Goal: Task Accomplishment & Management: Manage account settings

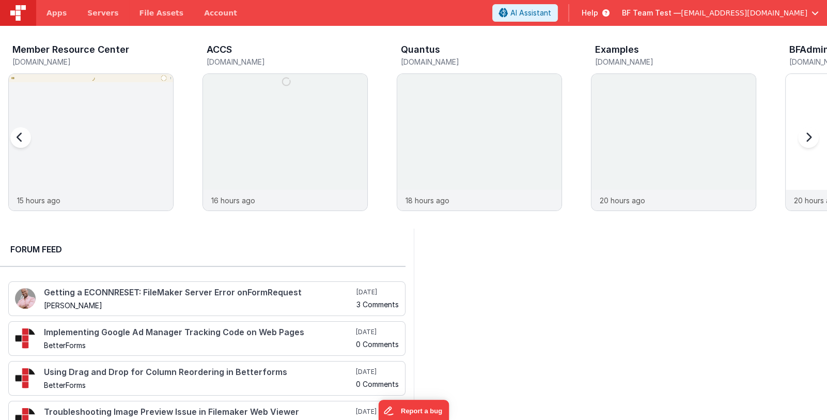
click at [158, 50] on div "Member Resource Center" at bounding box center [92, 50] width 161 height 13
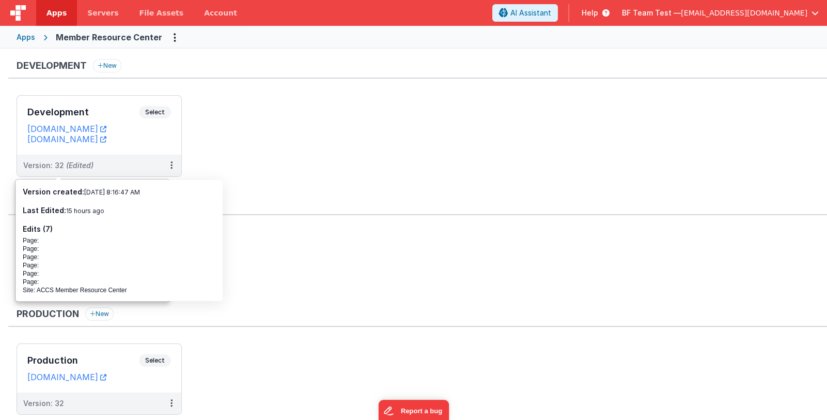
click at [24, 36] on div "Apps" at bounding box center [26, 37] width 19 height 10
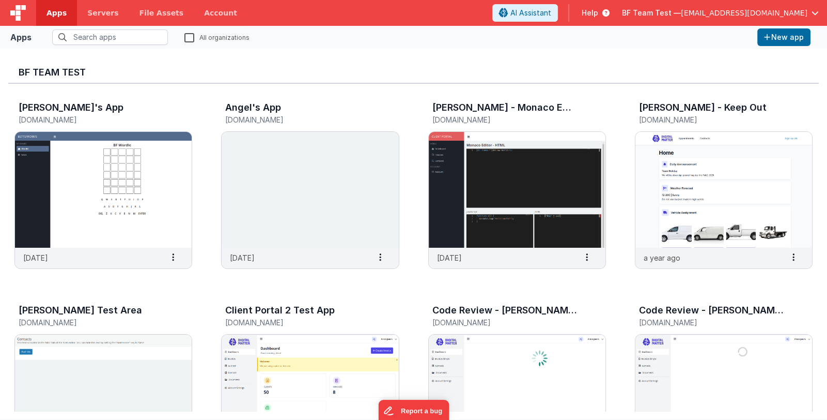
click at [674, 12] on span "BF Team Test —" at bounding box center [651, 13] width 59 height 10
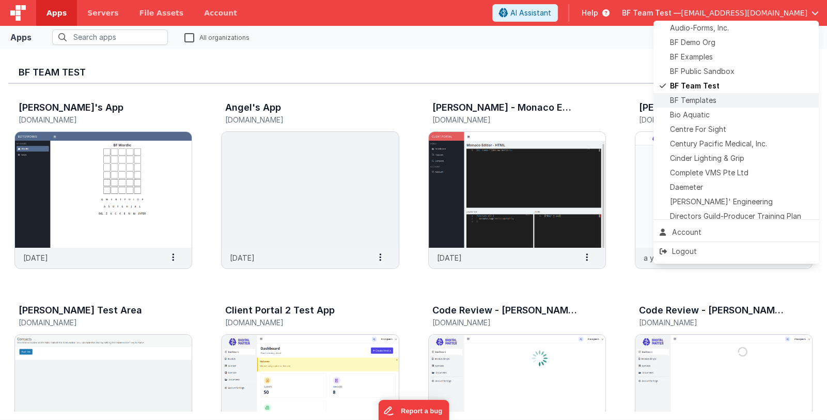
scroll to position [103, 0]
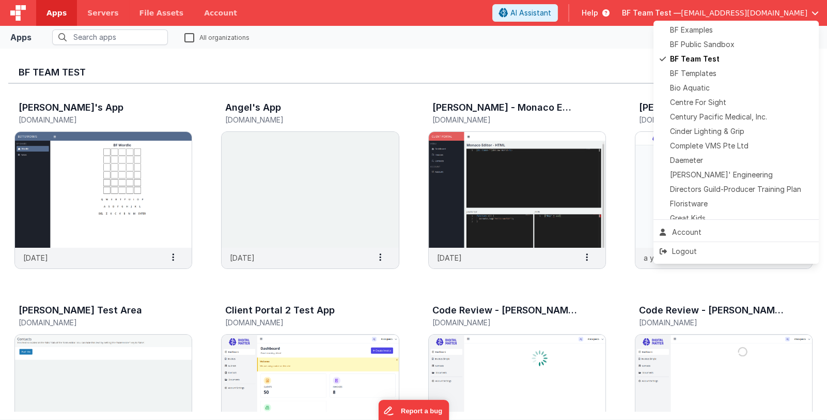
click at [211, 304] on button at bounding box center [413, 210] width 827 height 420
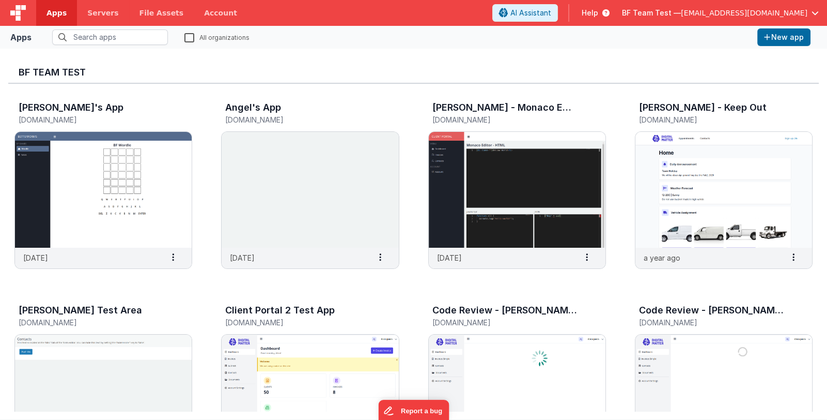
click at [718, 13] on span "[EMAIL_ADDRESS][DOMAIN_NAME]" at bounding box center [744, 13] width 127 height 10
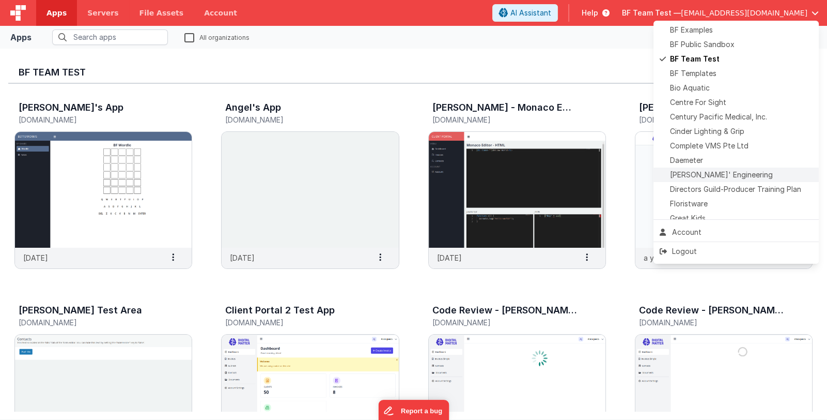
click at [722, 173] on span "[PERSON_NAME]' Engineering" at bounding box center [721, 174] width 103 height 10
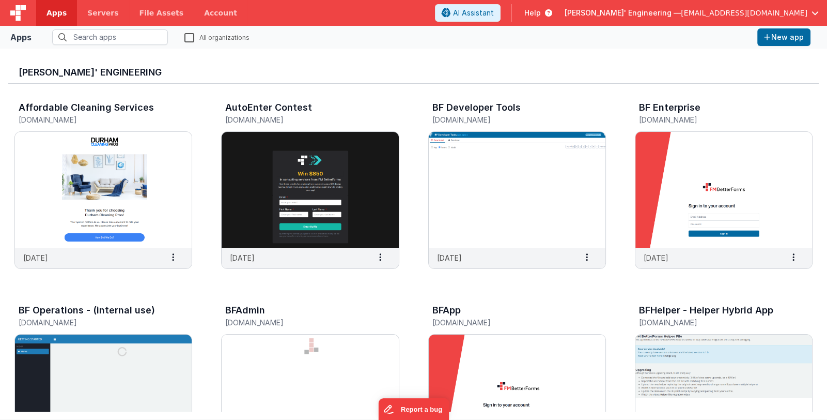
click at [655, 14] on span "[PERSON_NAME]' Engineering —" at bounding box center [623, 13] width 116 height 10
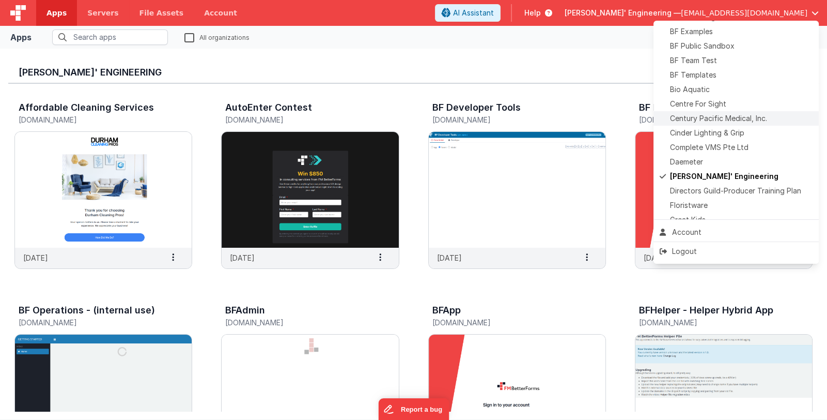
scroll to position [103, 0]
click at [722, 58] on div "BF Team Test" at bounding box center [736, 59] width 153 height 10
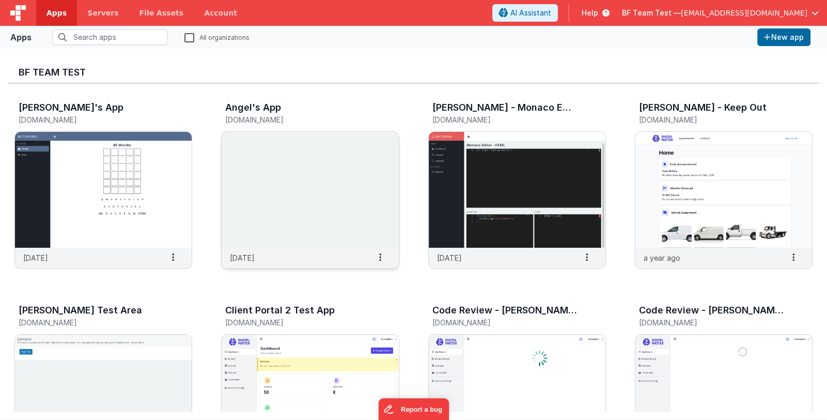
click at [315, 209] on img at bounding box center [310, 190] width 177 height 116
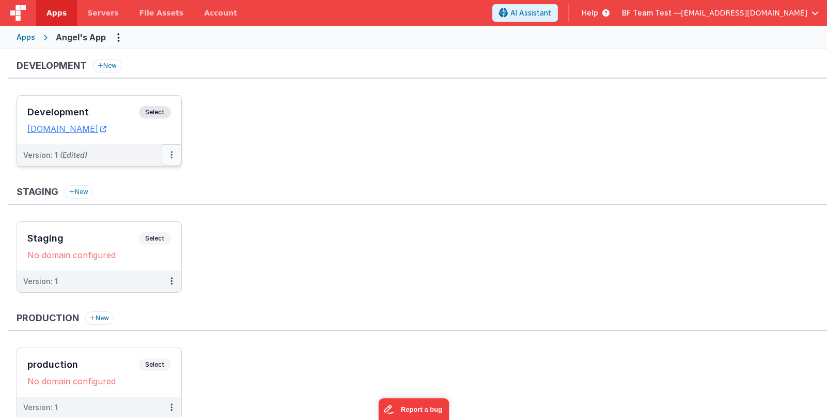
click at [169, 157] on button at bounding box center [172, 155] width 20 height 22
click at [142, 182] on link "Edit" at bounding box center [135, 178] width 91 height 19
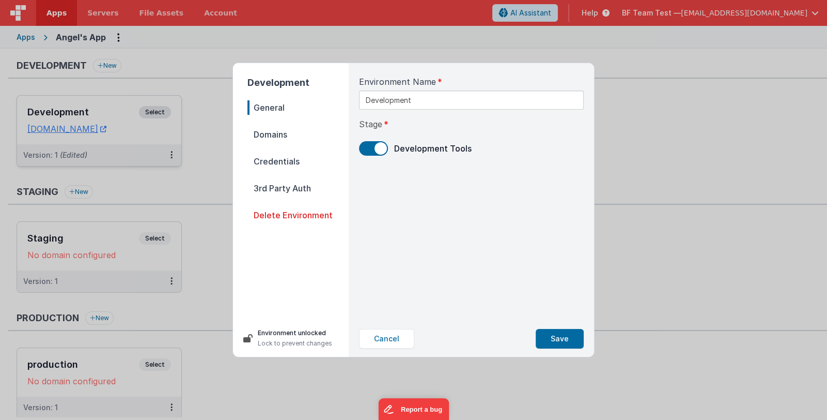
click at [270, 135] on span "Domains" at bounding box center [298, 134] width 101 height 14
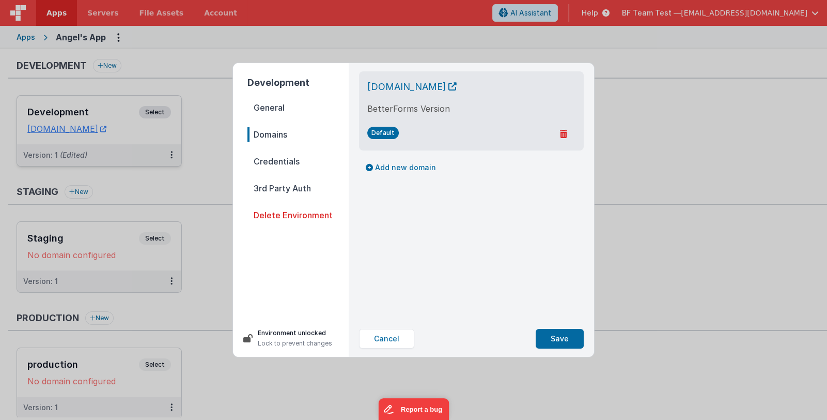
click at [272, 164] on span "Credentials" at bounding box center [298, 161] width 101 height 14
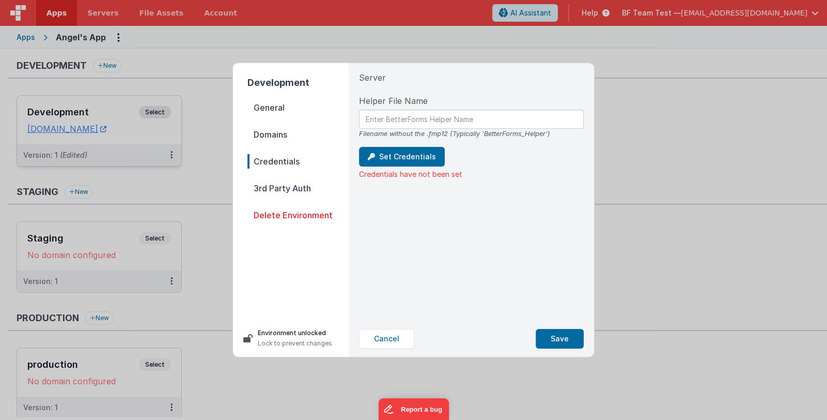
click at [270, 189] on span "3rd Party Auth" at bounding box center [298, 188] width 101 height 14
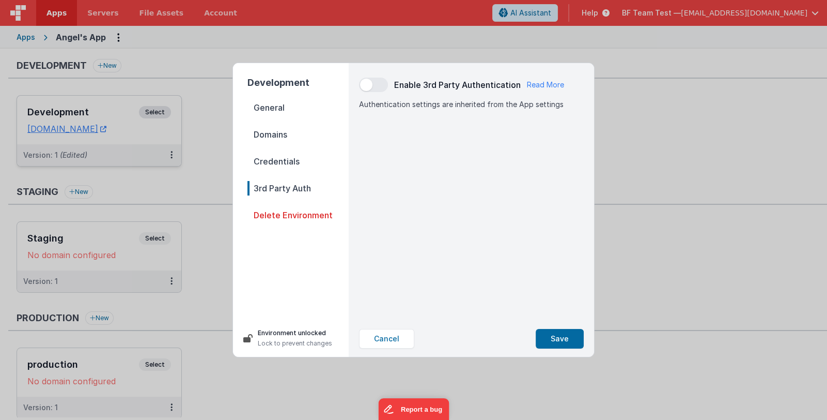
click at [271, 133] on span "Domains" at bounding box center [298, 134] width 101 height 14
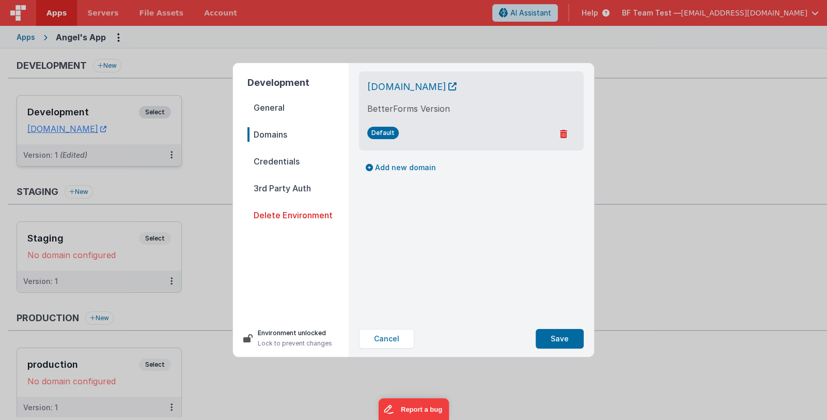
click at [275, 107] on span "General" at bounding box center [298, 107] width 101 height 14
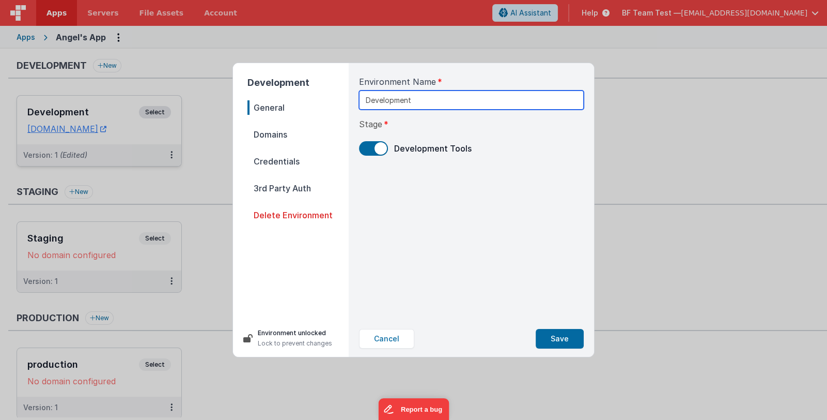
click at [413, 103] on input "Development" at bounding box center [471, 99] width 225 height 19
click at [279, 133] on span "Domains" at bounding box center [298, 134] width 101 height 14
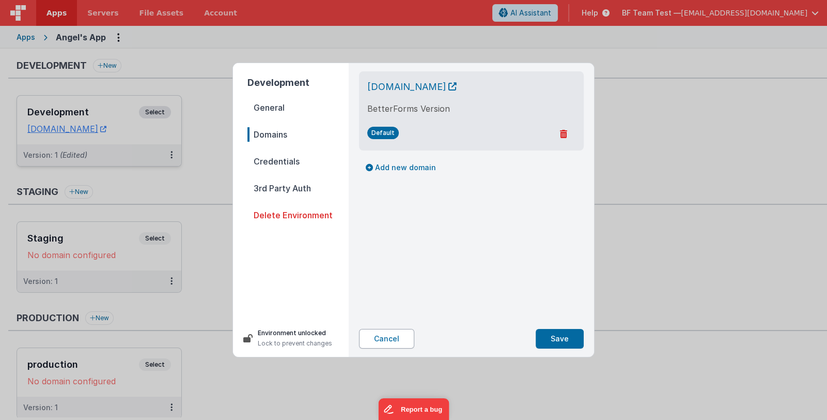
click at [395, 339] on button "Cancel" at bounding box center [386, 339] width 55 height 20
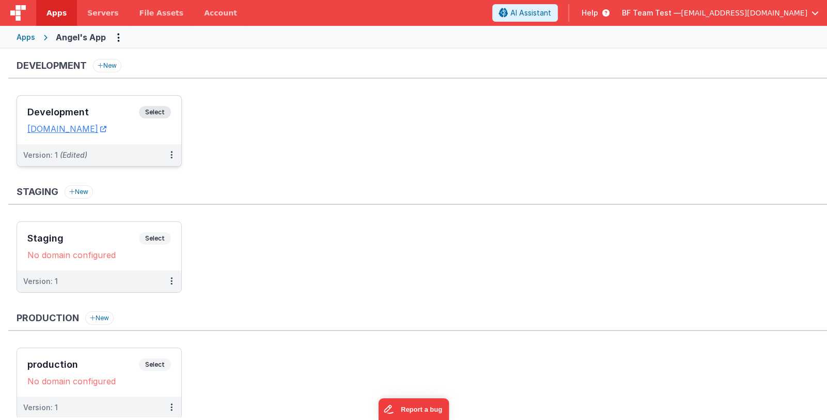
click at [88, 115] on h3 "Development" at bounding box center [83, 112] width 112 height 10
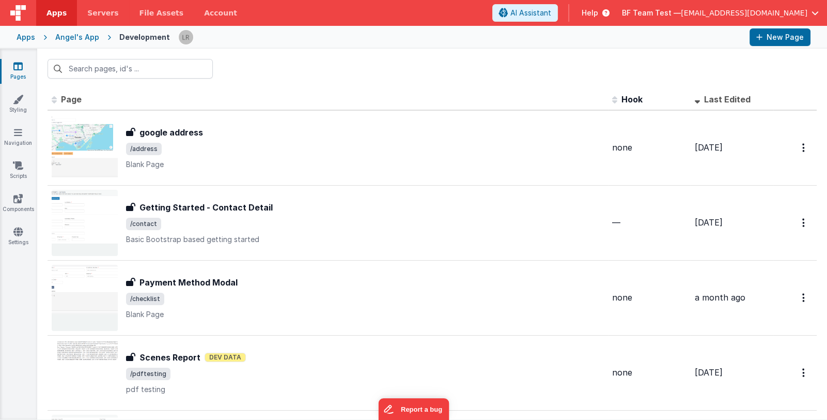
click at [17, 70] on icon at bounding box center [17, 66] width 9 height 10
click at [11, 71] on link "Pages" at bounding box center [17, 71] width 37 height 21
click at [79, 38] on div "Angel's App" at bounding box center [77, 37] width 44 height 10
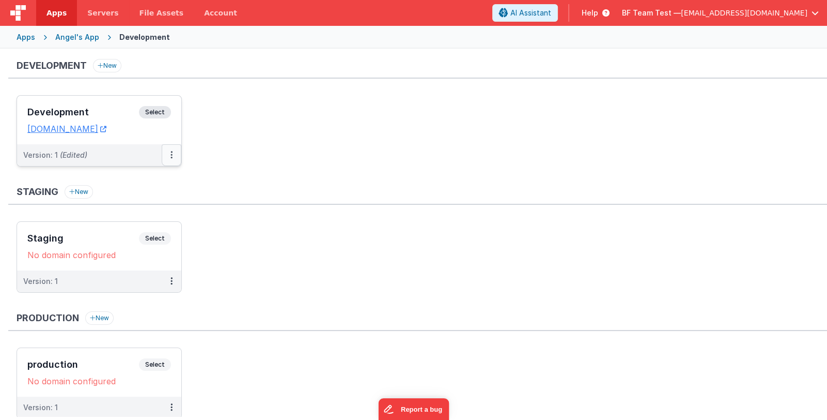
click at [168, 150] on button at bounding box center [172, 155] width 20 height 22
click at [171, 155] on icon at bounding box center [172, 155] width 2 height 1
click at [34, 35] on div at bounding box center [413, 210] width 827 height 420
click at [26, 38] on div "Apps" at bounding box center [26, 37] width 19 height 10
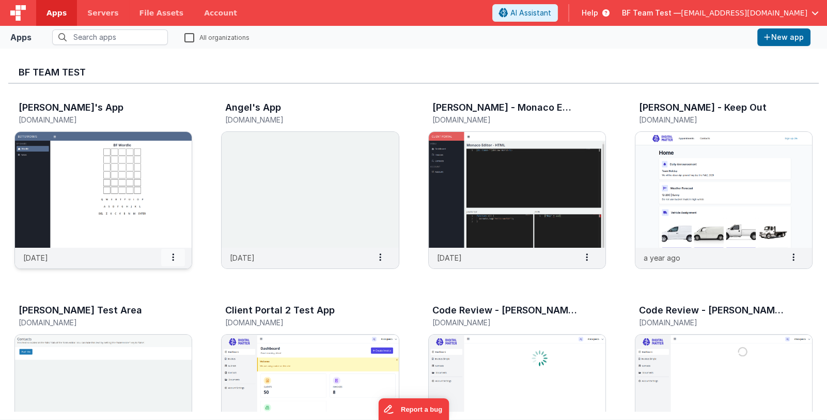
click at [176, 250] on span at bounding box center [173, 258] width 24 height 18
click at [159, 274] on span "Settings" at bounding box center [146, 274] width 29 height 9
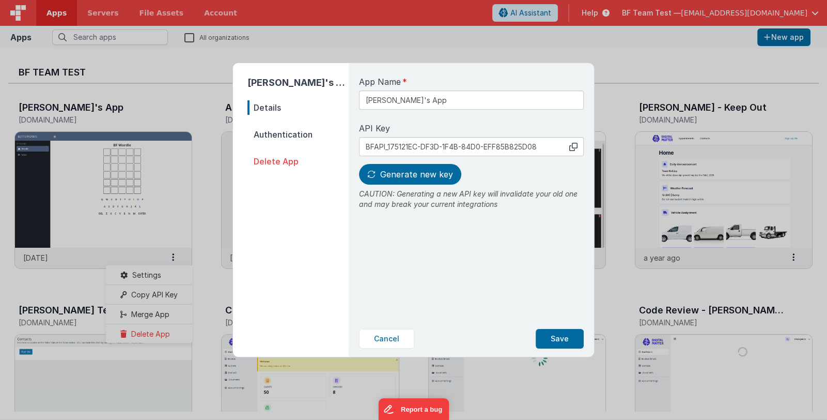
click at [302, 135] on span "Authentication" at bounding box center [298, 134] width 101 height 14
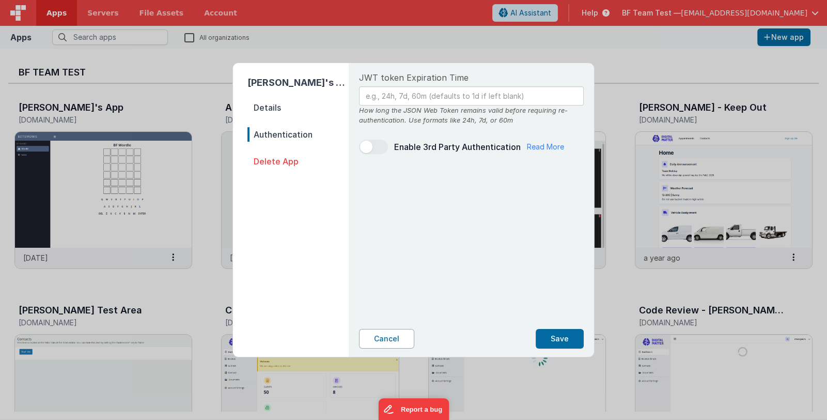
click at [395, 343] on button "Cancel" at bounding box center [386, 339] width 55 height 20
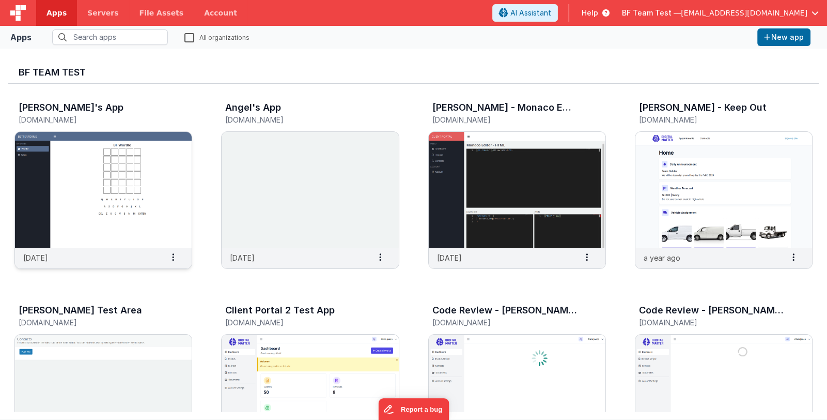
click at [133, 210] on img at bounding box center [103, 190] width 177 height 116
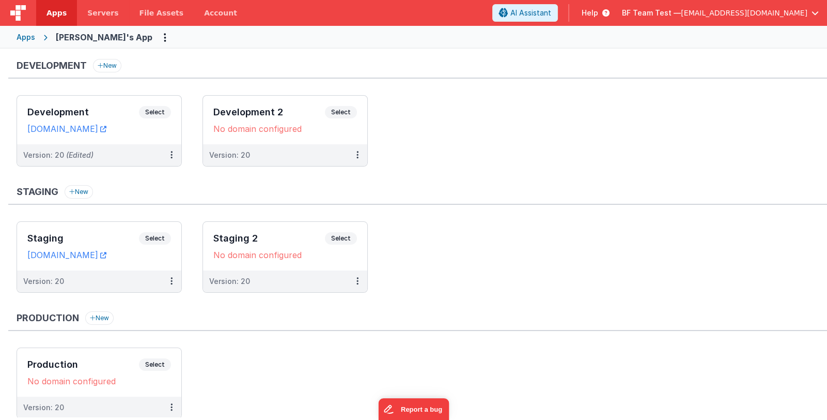
click at [20, 36] on div "Apps" at bounding box center [26, 37] width 19 height 10
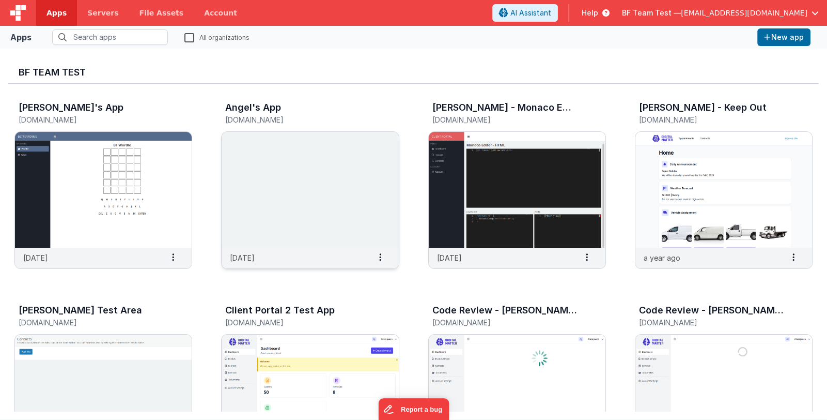
click at [302, 169] on img at bounding box center [310, 190] width 177 height 116
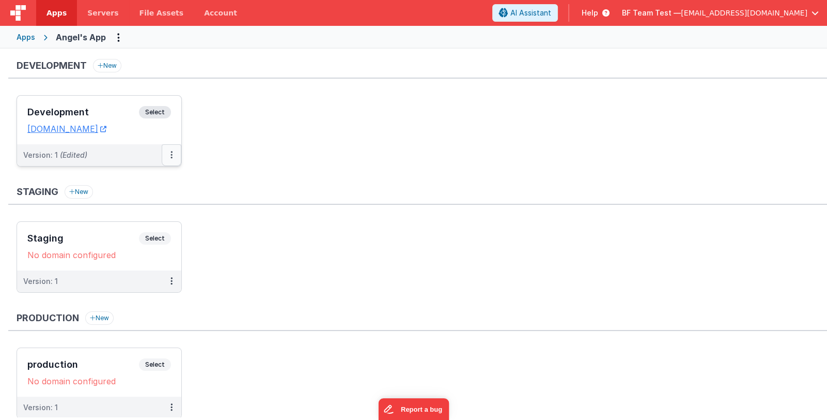
click at [173, 154] on button at bounding box center [172, 155] width 20 height 22
click at [165, 181] on link "Edit" at bounding box center [135, 178] width 91 height 19
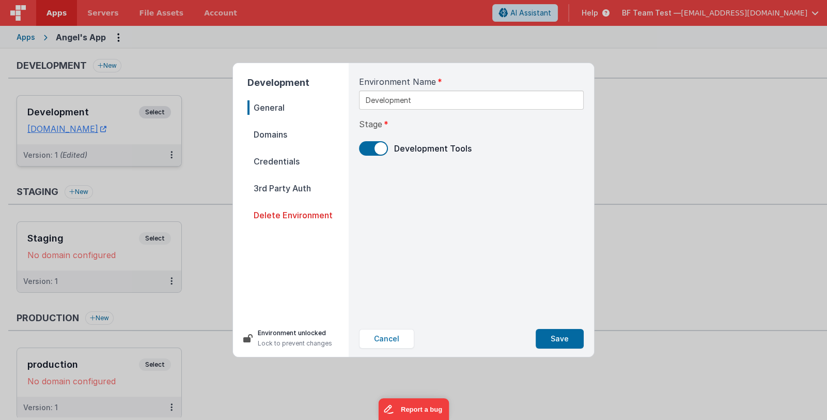
click at [288, 132] on span "Domains" at bounding box center [298, 134] width 101 height 14
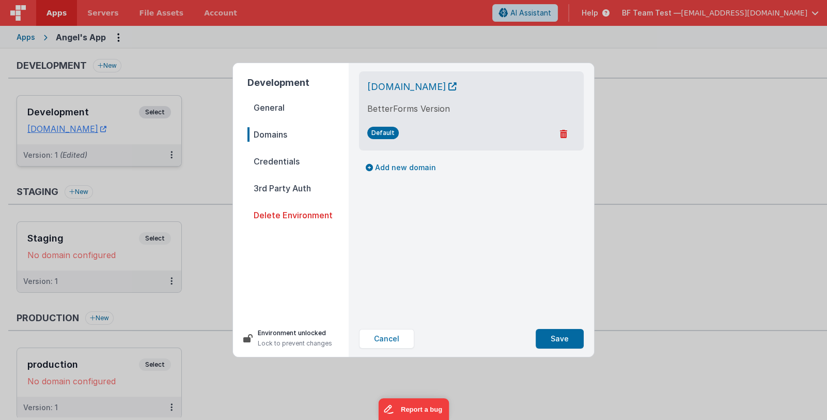
click at [384, 131] on span "Default" at bounding box center [383, 133] width 32 height 12
click at [389, 164] on button "Add new domain" at bounding box center [401, 168] width 84 height 18
select select "[DOMAIN_NAME]"
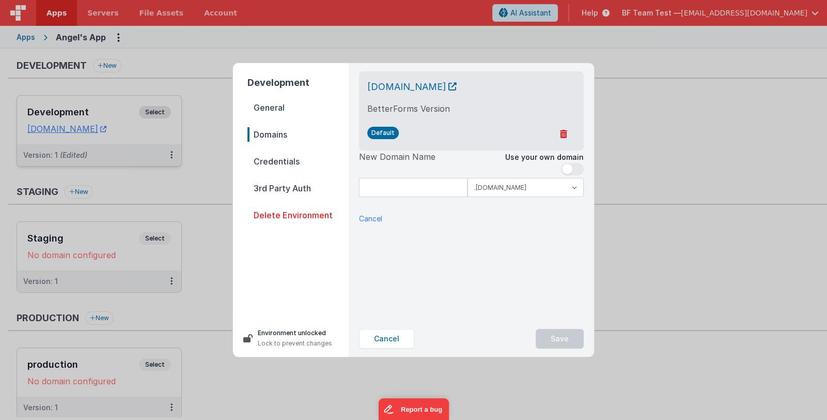
click at [265, 160] on span "Credentials" at bounding box center [298, 161] width 101 height 14
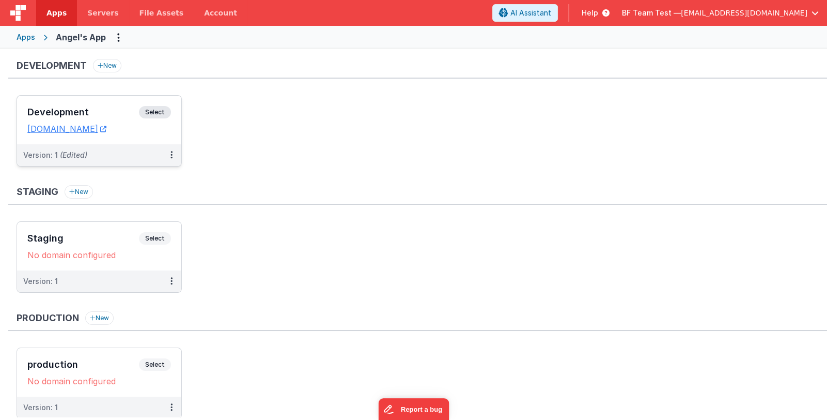
click at [188, 71] on div "Development New" at bounding box center [417, 69] width 819 height 20
click at [32, 38] on div "Apps" at bounding box center [26, 37] width 19 height 10
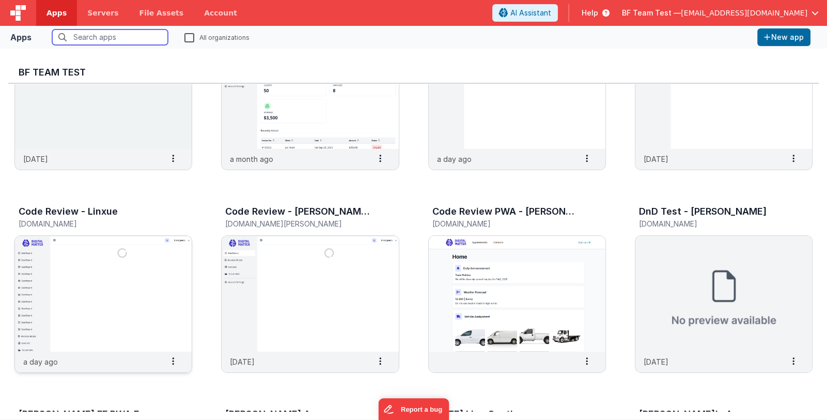
scroll to position [310, 0]
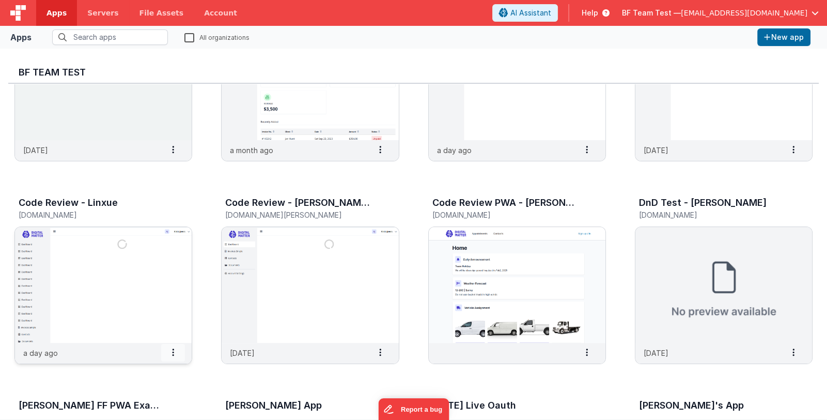
click at [177, 351] on span at bounding box center [173, 353] width 24 height 18
click at [167, 280] on slot "Settings" at bounding box center [148, 277] width 57 height 15
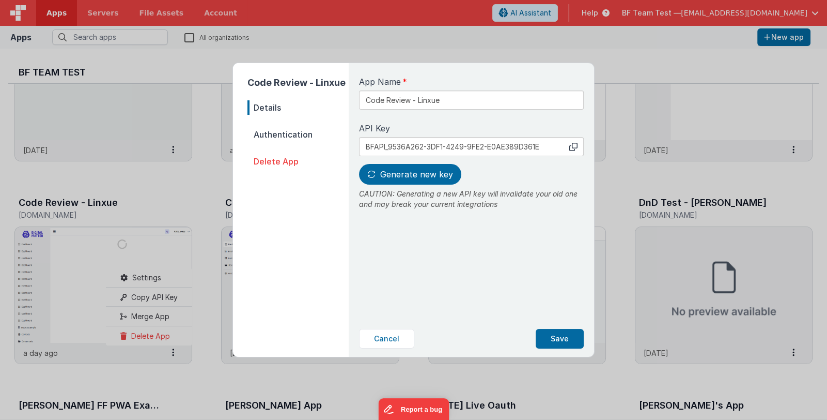
click at [118, 278] on div "Code Review - Linxue Details Authentication Delete App App Name Code Review - L…" at bounding box center [413, 210] width 827 height 420
click at [105, 284] on div "Code Review - Linxue Details Authentication Delete App App Name Code Review - L…" at bounding box center [413, 210] width 827 height 420
click at [377, 336] on button "Cancel" at bounding box center [386, 339] width 55 height 20
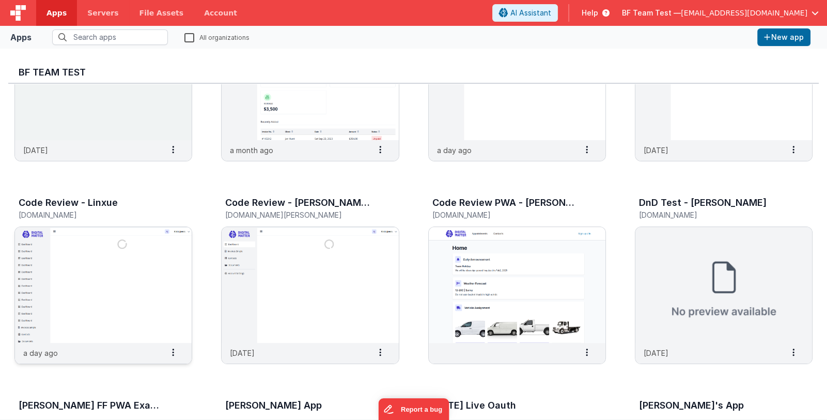
click at [161, 299] on img at bounding box center [103, 285] width 177 height 116
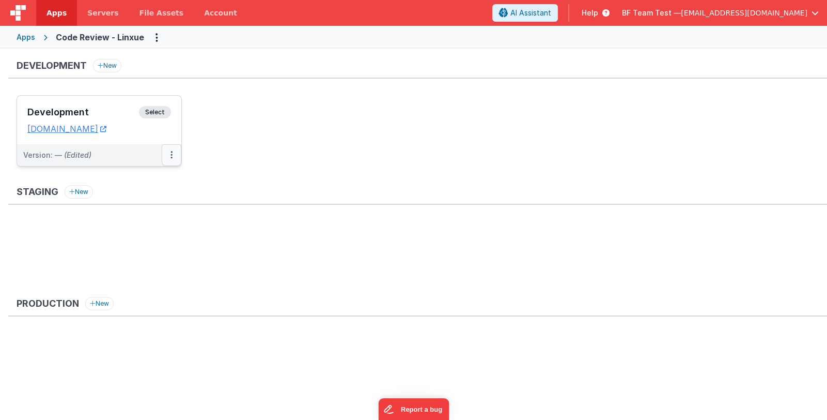
click at [175, 157] on button at bounding box center [172, 155] width 20 height 22
click at [163, 175] on link "Edit" at bounding box center [135, 178] width 91 height 19
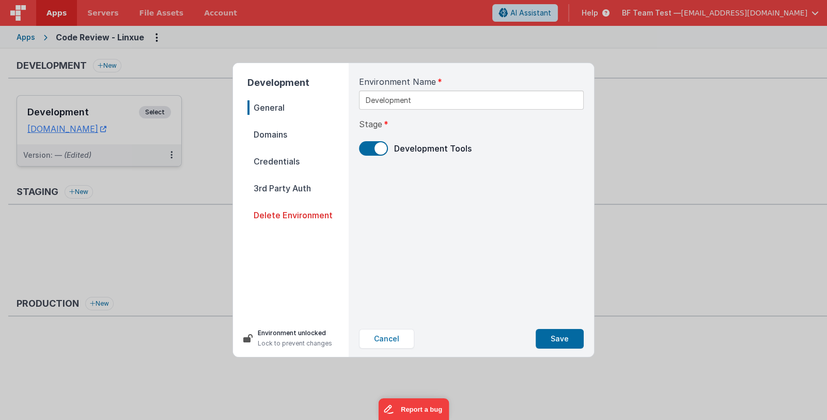
click at [260, 133] on span "Domains" at bounding box center [298, 134] width 101 height 14
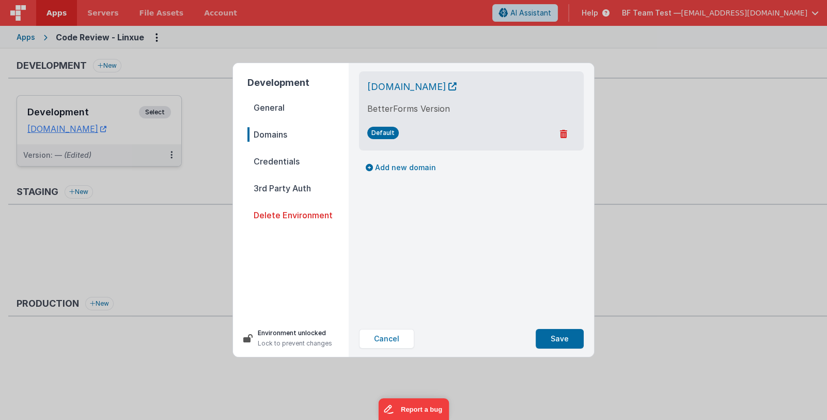
click at [264, 160] on span "Credentials" at bounding box center [298, 161] width 101 height 14
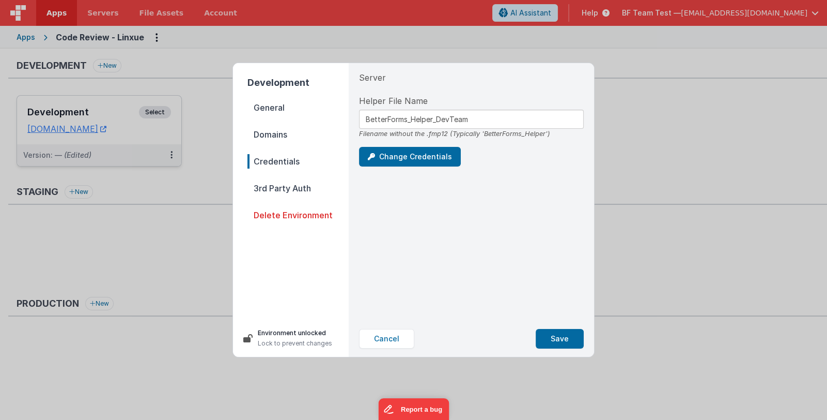
click at [263, 185] on span "3rd Party Auth" at bounding box center [298, 188] width 101 height 14
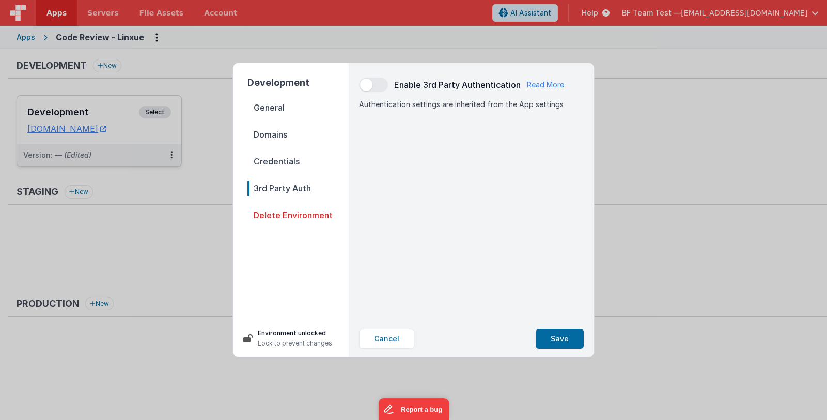
click at [268, 157] on span "Credentials" at bounding box center [298, 161] width 101 height 14
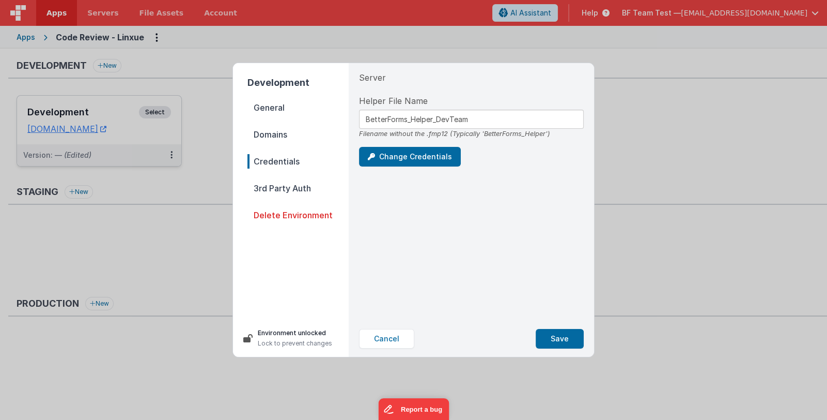
click at [266, 102] on span "General" at bounding box center [298, 107] width 101 height 14
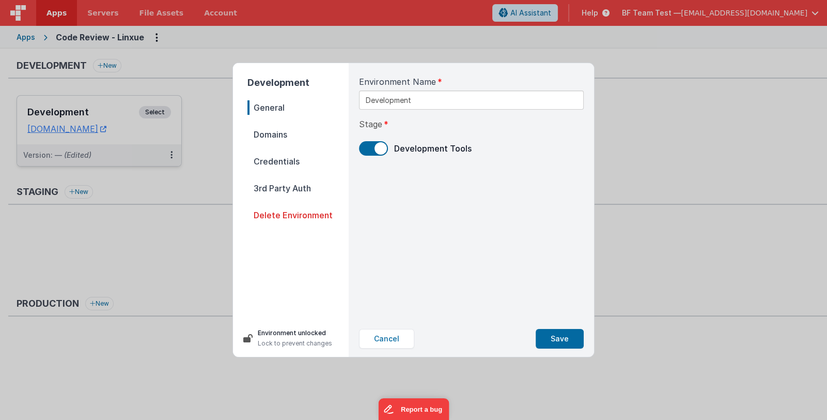
click at [286, 193] on span "3rd Party Auth" at bounding box center [298, 188] width 101 height 14
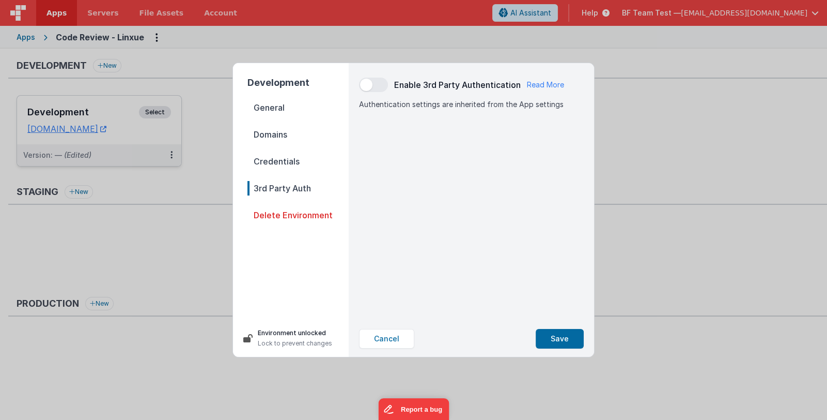
click at [275, 157] on span "Credentials" at bounding box center [298, 161] width 101 height 14
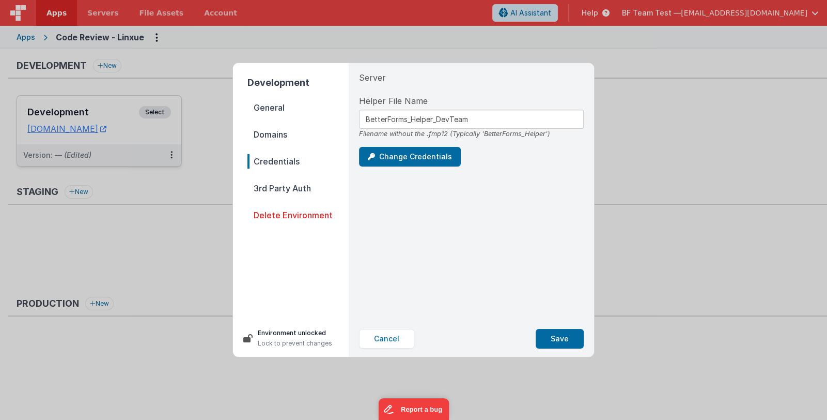
click at [277, 141] on nav "General Domains Credentials 3rd Party Auth Delete Environment" at bounding box center [298, 205] width 101 height 211
click at [278, 131] on span "Domains" at bounding box center [298, 134] width 101 height 14
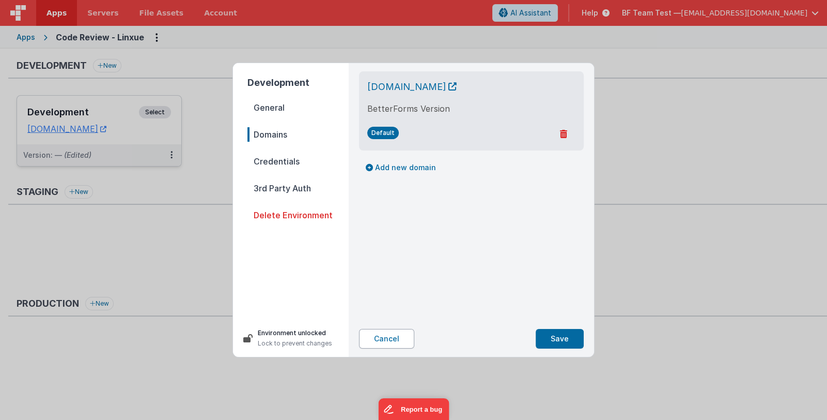
click at [399, 340] on button "Cancel" at bounding box center [386, 339] width 55 height 20
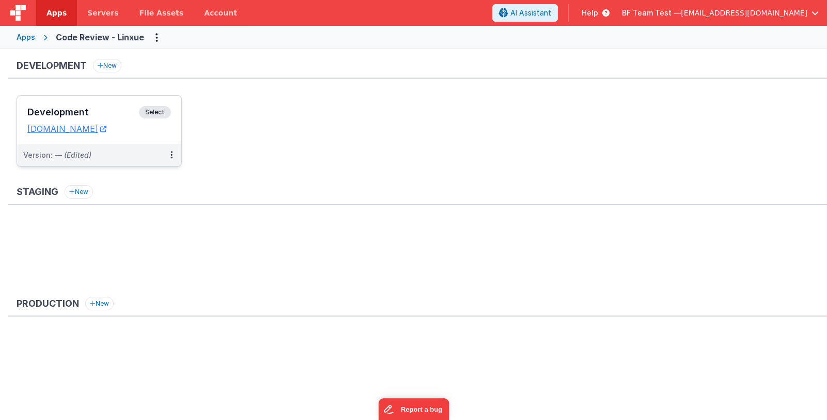
click at [26, 38] on div "Apps" at bounding box center [26, 37] width 19 height 10
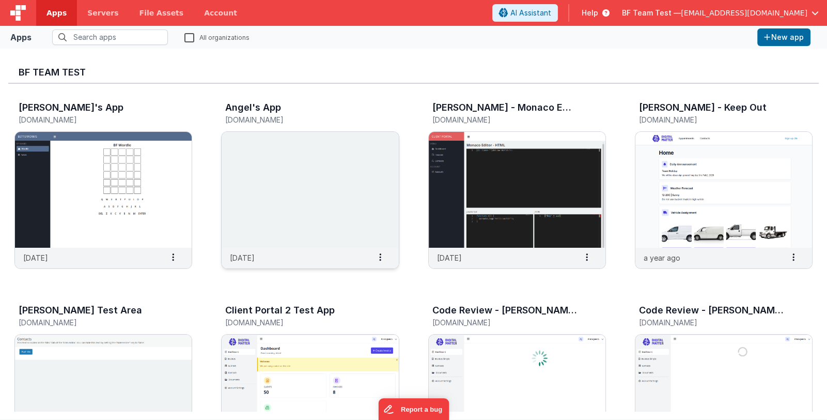
click at [321, 200] on img at bounding box center [310, 190] width 177 height 116
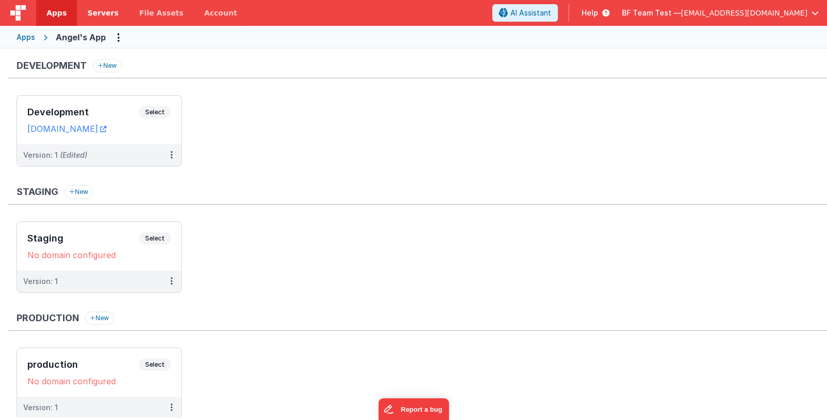
click at [102, 14] on span "Servers" at bounding box center [102, 13] width 31 height 10
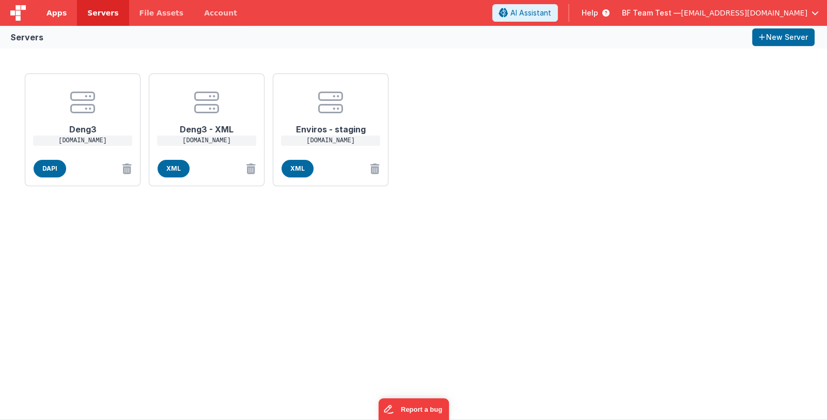
click at [62, 19] on link "Apps" at bounding box center [56, 13] width 41 height 26
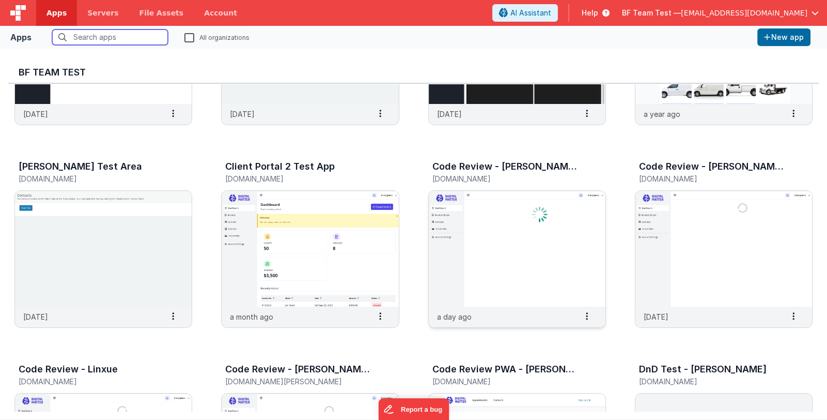
scroll to position [258, 0]
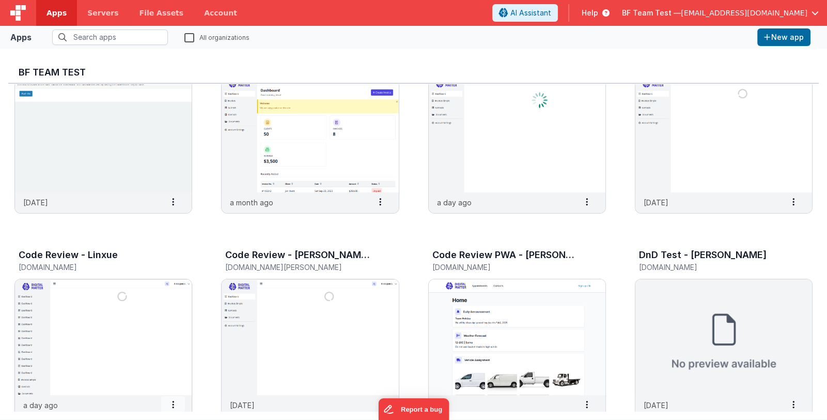
click at [176, 398] on span at bounding box center [173, 405] width 24 height 18
click at [67, 328] on img at bounding box center [103, 337] width 177 height 116
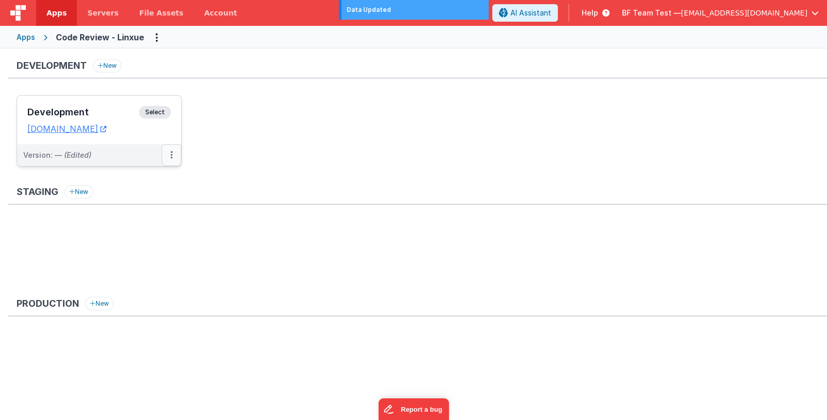
click at [173, 154] on button at bounding box center [172, 155] width 20 height 22
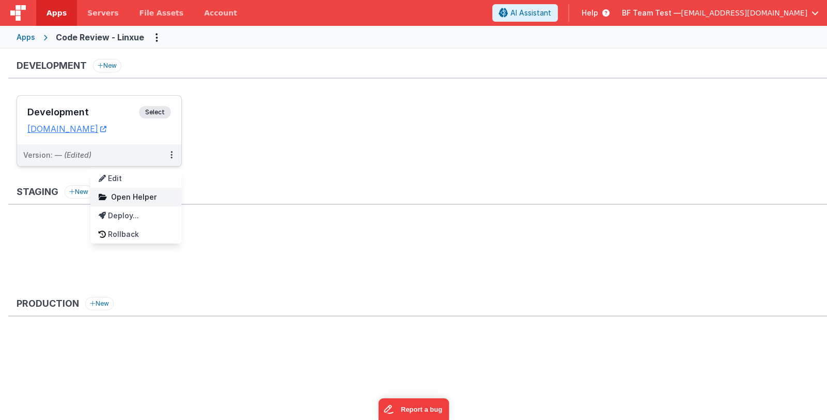
click at [150, 195] on span "Open Helper" at bounding box center [133, 196] width 45 height 9
click at [136, 176] on link "Edit" at bounding box center [135, 178] width 91 height 19
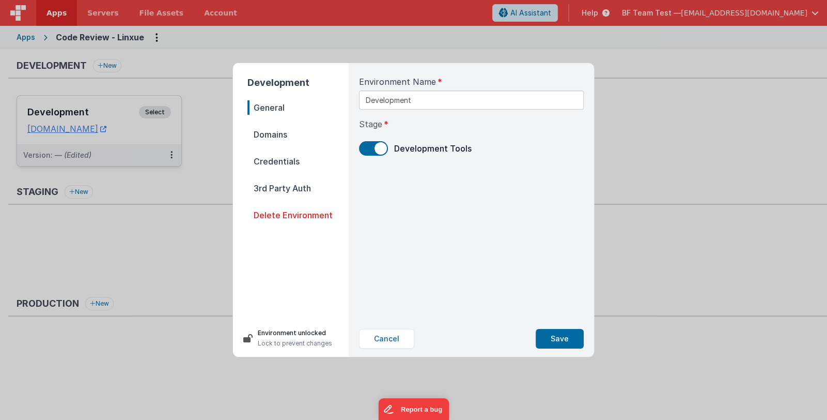
click at [271, 130] on span "Domains" at bounding box center [298, 134] width 101 height 14
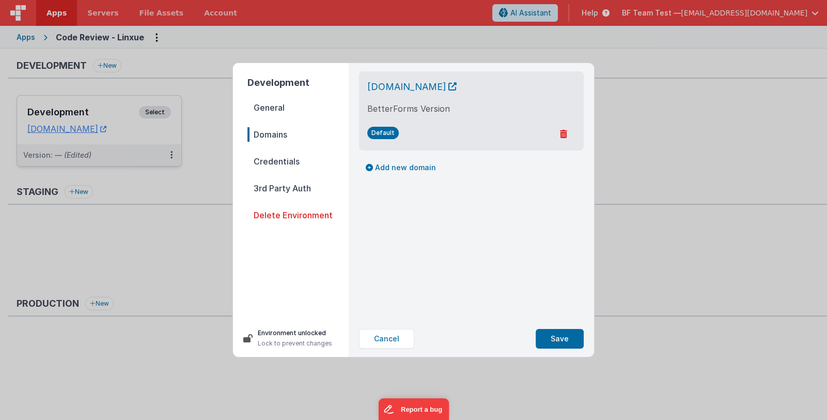
click at [376, 131] on span "Default" at bounding box center [383, 133] width 32 height 12
click at [379, 132] on span "Default" at bounding box center [383, 133] width 32 height 12
click at [294, 188] on span "3rd Party Auth" at bounding box center [298, 188] width 101 height 14
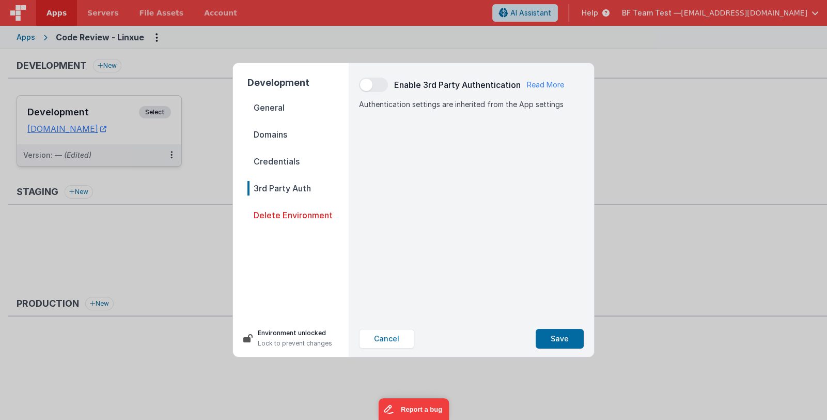
click at [277, 103] on span "General" at bounding box center [298, 107] width 101 height 14
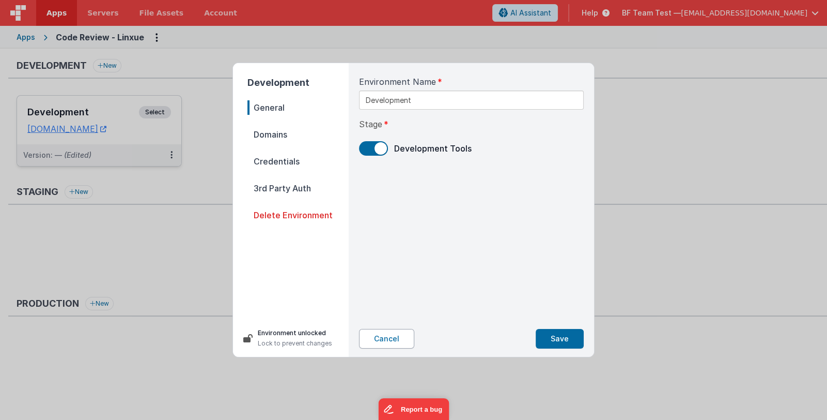
click at [387, 341] on button "Cancel" at bounding box center [386, 339] width 55 height 20
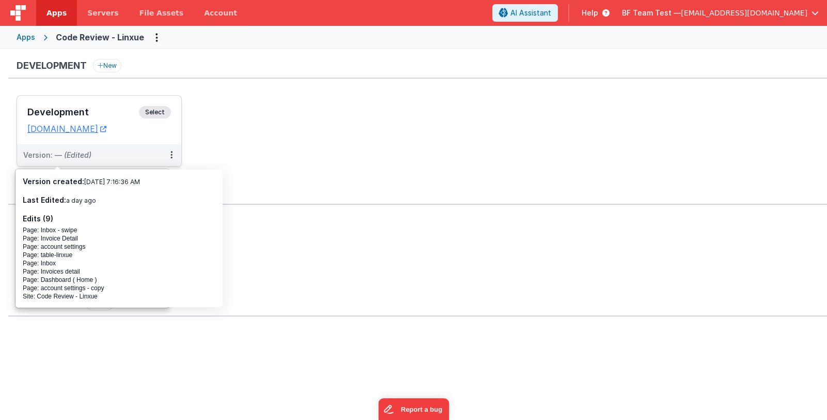
click at [52, 107] on h3 "Development" at bounding box center [83, 112] width 112 height 10
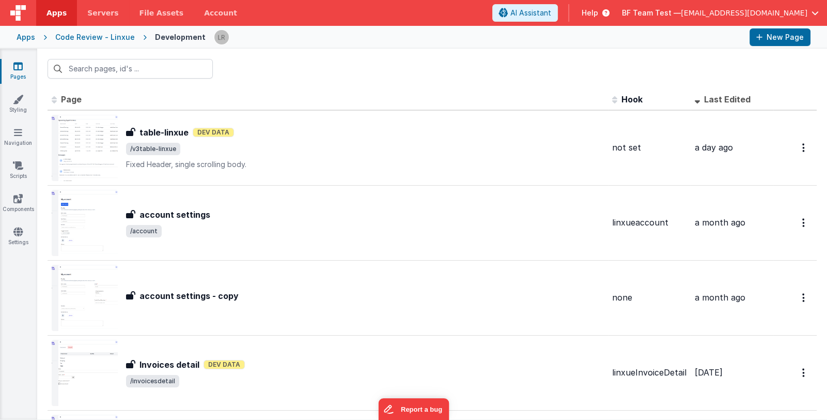
click at [70, 38] on div "Code Review - Linxue" at bounding box center [95, 37] width 80 height 10
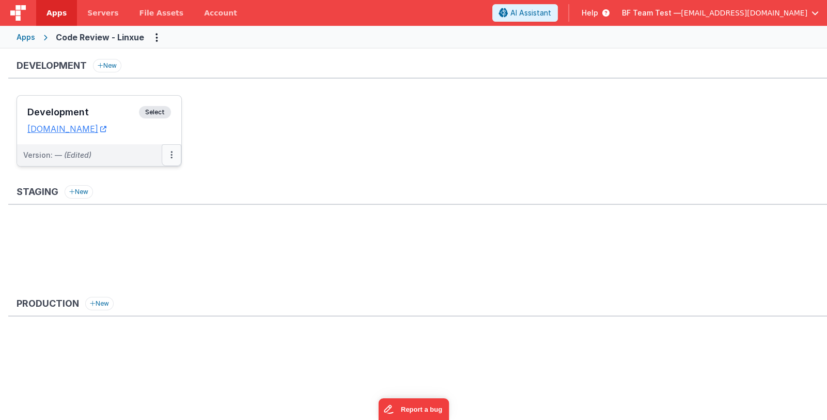
click at [168, 157] on button at bounding box center [172, 155] width 20 height 22
click at [152, 212] on link "Deploy..." at bounding box center [135, 215] width 91 height 19
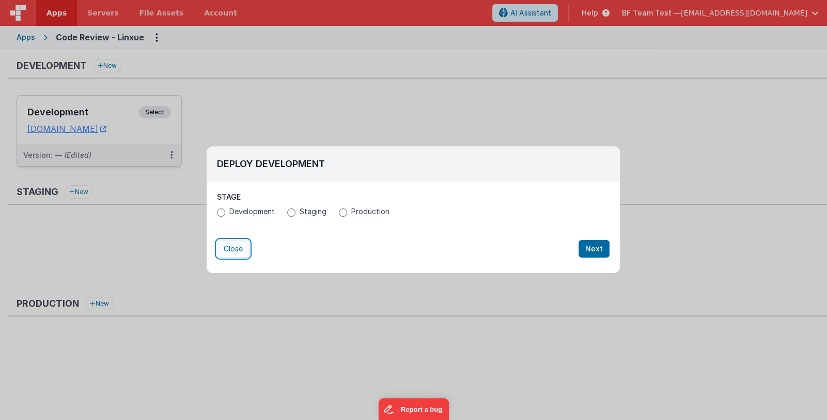
click at [249, 255] on button "Close" at bounding box center [233, 249] width 33 height 18
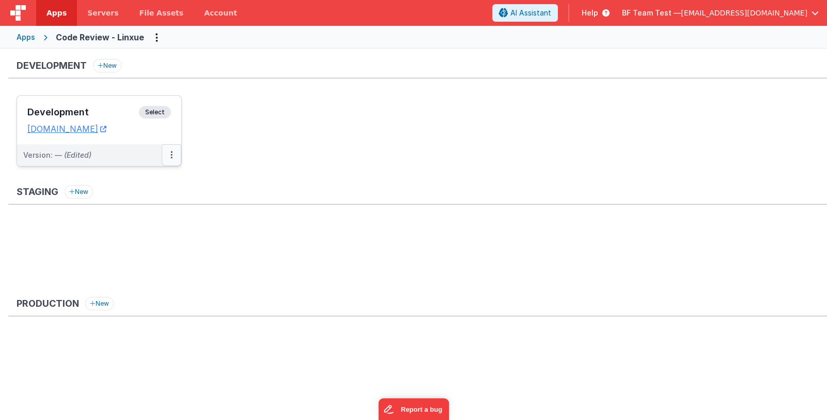
click at [173, 151] on button at bounding box center [172, 155] width 20 height 22
click at [155, 177] on link "Edit" at bounding box center [135, 178] width 91 height 19
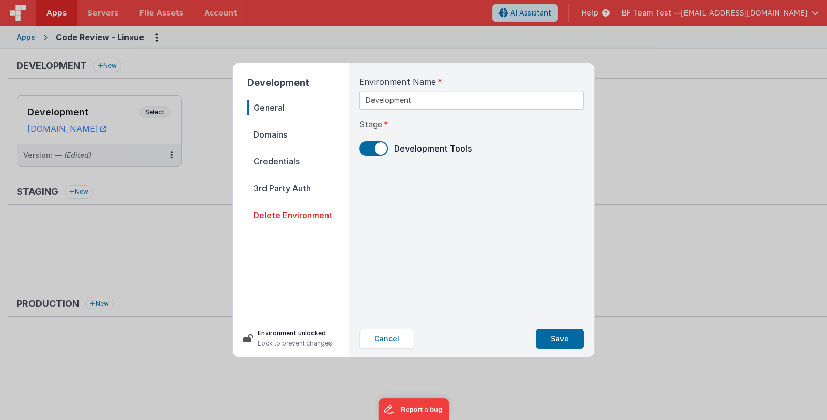
click at [274, 164] on span "Credentials" at bounding box center [298, 161] width 101 height 14
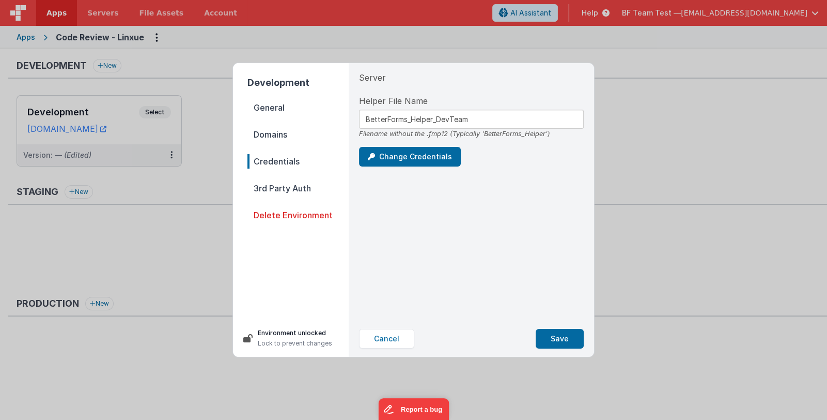
click at [275, 133] on span "Domains" at bounding box center [298, 134] width 101 height 14
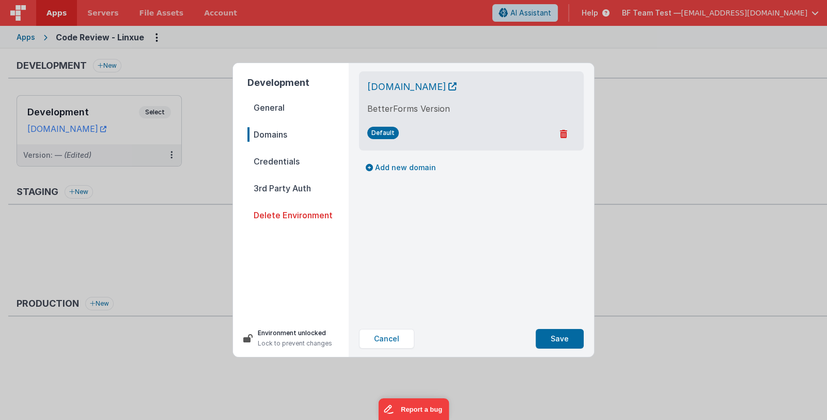
click at [271, 105] on span "General" at bounding box center [298, 107] width 101 height 14
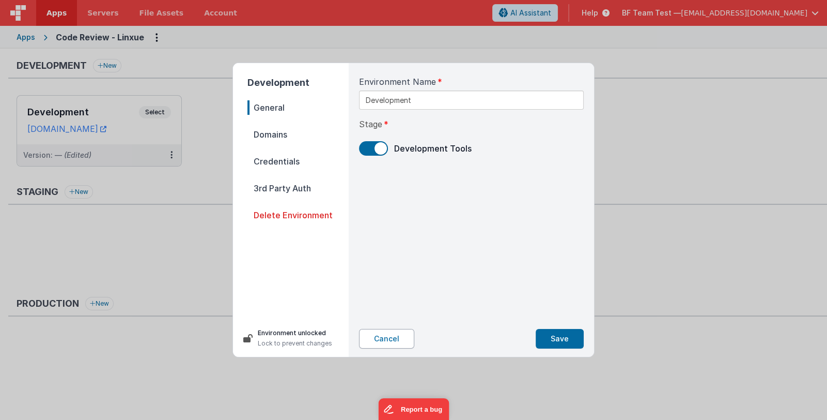
click at [395, 342] on button "Cancel" at bounding box center [386, 339] width 55 height 20
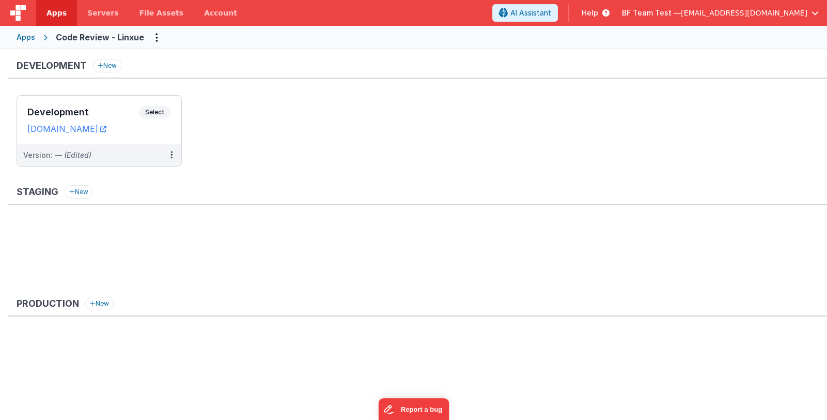
click at [26, 41] on div "Apps" at bounding box center [26, 37] width 19 height 10
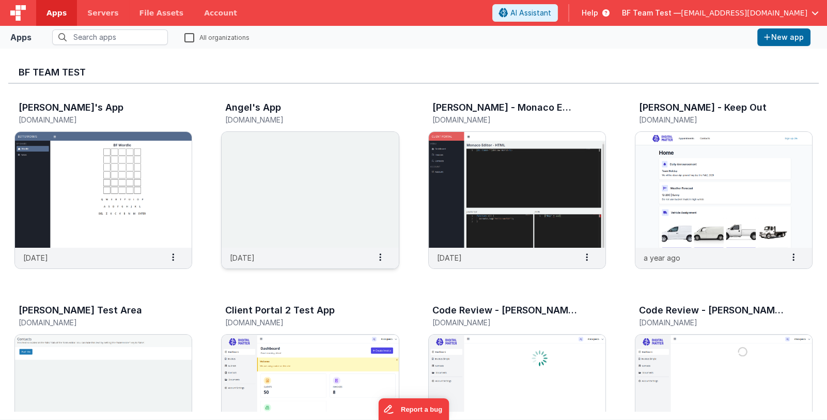
click at [356, 243] on img at bounding box center [310, 190] width 177 height 116
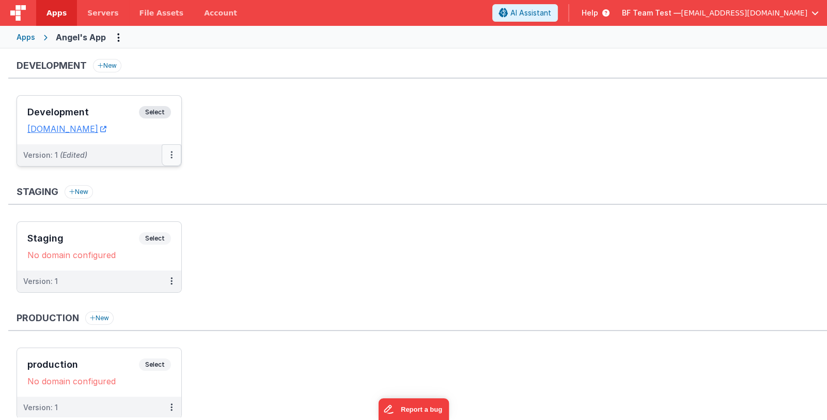
click at [171, 155] on icon at bounding box center [172, 155] width 2 height 1
click at [118, 38] on div at bounding box center [413, 210] width 827 height 420
click at [117, 38] on icon "Options" at bounding box center [118, 37] width 3 height 1
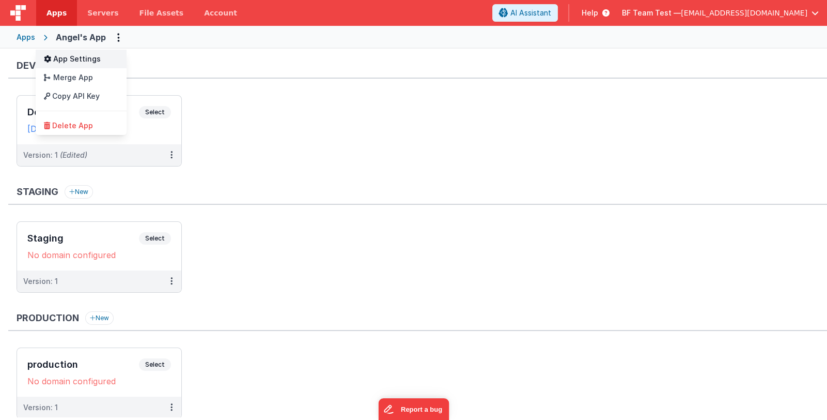
click at [103, 58] on link "App Settings" at bounding box center [81, 59] width 91 height 19
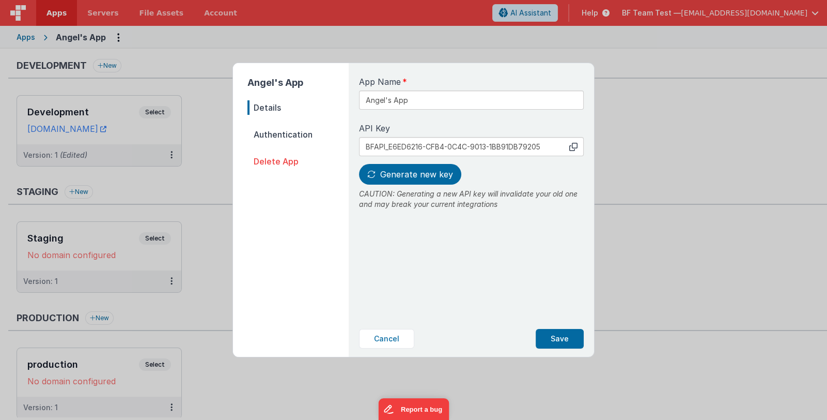
click at [268, 136] on span "Authentication" at bounding box center [298, 134] width 101 height 14
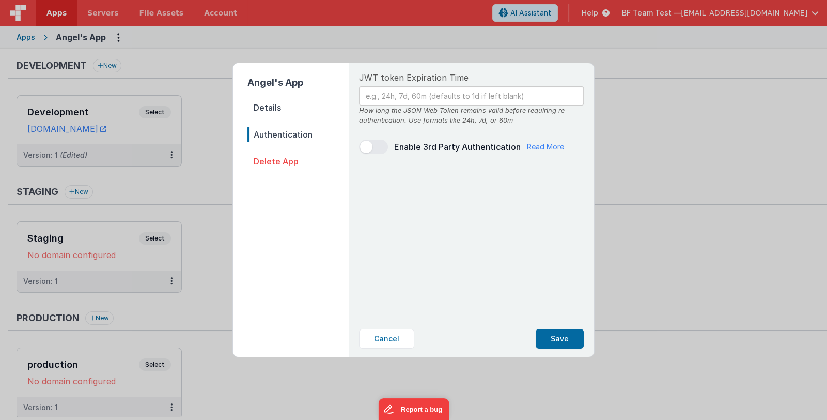
click at [261, 104] on span "Details" at bounding box center [298, 107] width 101 height 14
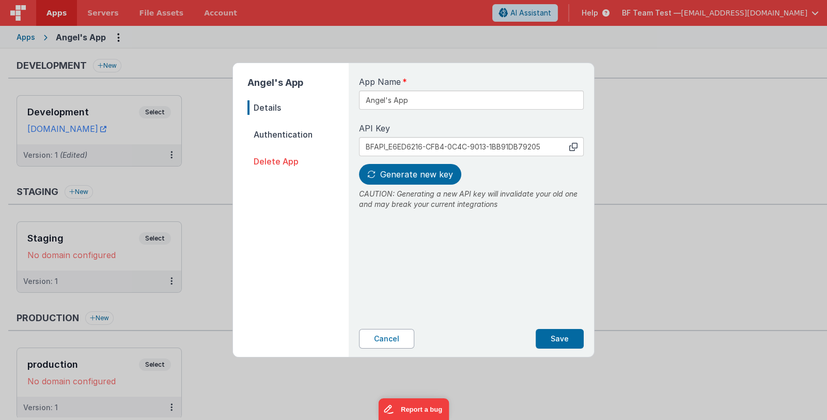
click at [399, 343] on button "Cancel" at bounding box center [386, 339] width 55 height 20
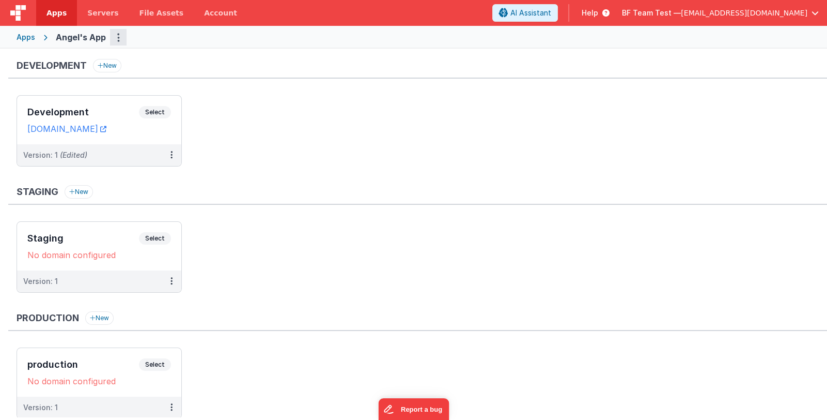
click at [119, 40] on button "Options" at bounding box center [118, 37] width 17 height 17
click at [212, 260] on button at bounding box center [413, 210] width 827 height 420
click at [173, 157] on button at bounding box center [172, 155] width 20 height 22
click at [168, 172] on link "Edit" at bounding box center [135, 178] width 91 height 19
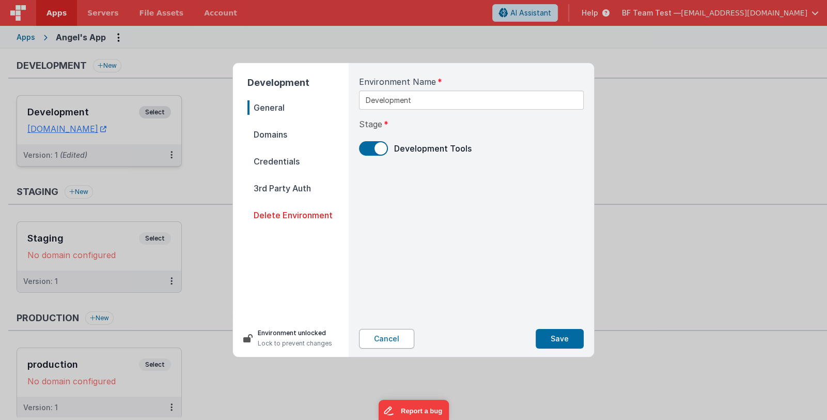
click at [395, 337] on button "Cancel" at bounding box center [386, 339] width 55 height 20
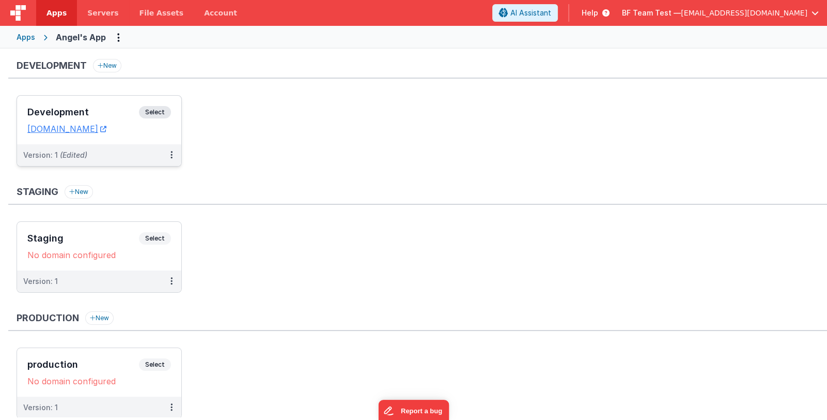
click at [288, 304] on div "Development New Development Select URLs [DOMAIN_NAME] Version: 1 (Edited) Stagi…" at bounding box center [417, 244] width 819 height 370
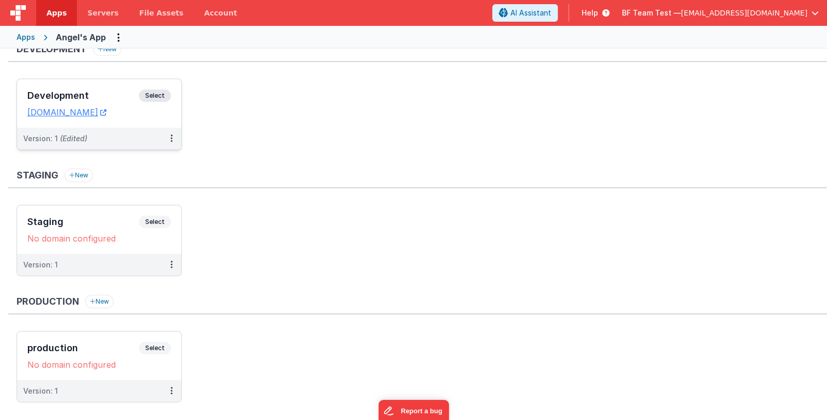
scroll to position [35, 0]
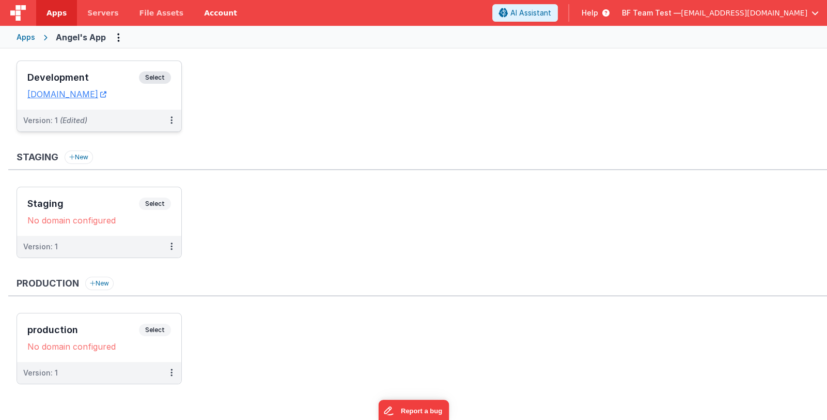
click at [204, 17] on link "Account" at bounding box center [221, 13] width 54 height 26
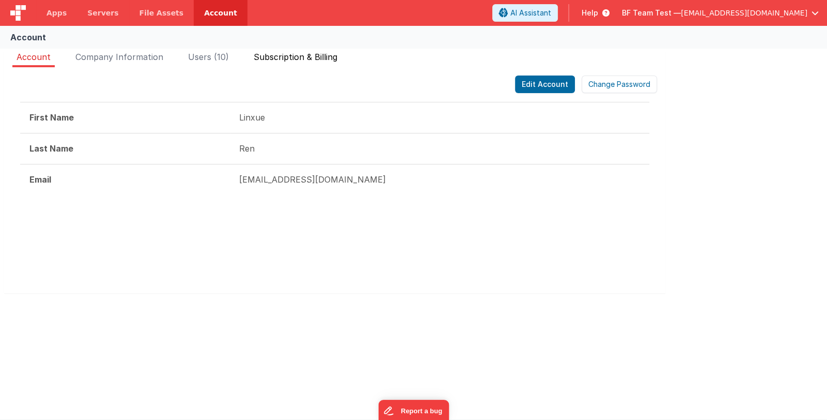
click at [282, 58] on span "Subscription & Billing" at bounding box center [296, 57] width 84 height 10
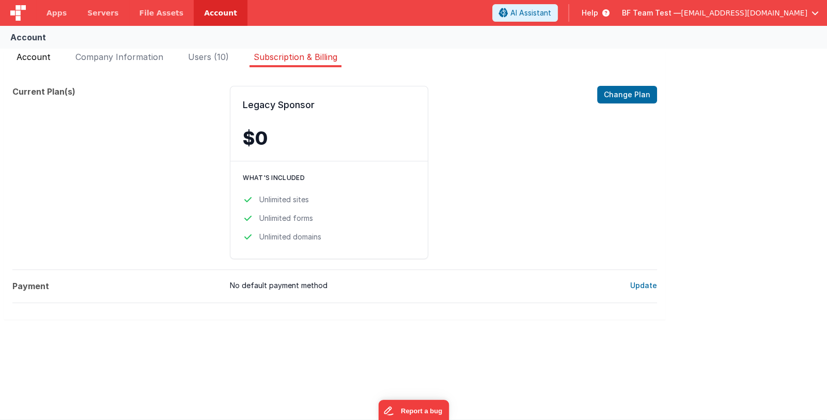
click at [34, 57] on span "Account" at bounding box center [34, 57] width 34 height 10
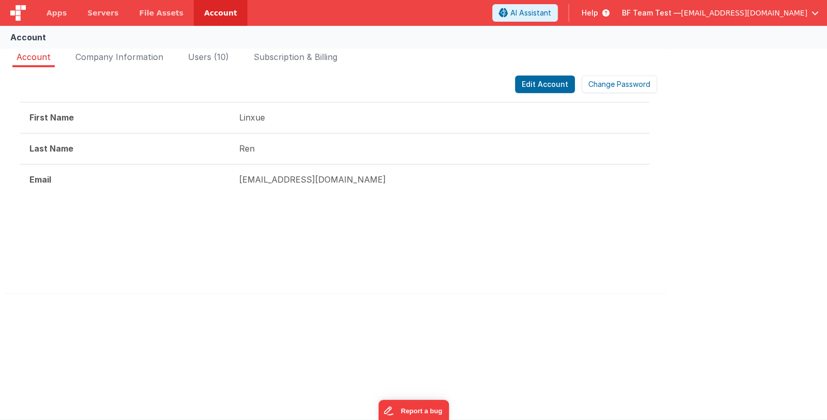
click at [189, 212] on div "Edit Account Change Password First Name Linxue Last Name Ren Email [EMAIL_ADDRE…" at bounding box center [334, 180] width 661 height 226
click at [217, 61] on span "Users (10)" at bounding box center [208, 57] width 41 height 10
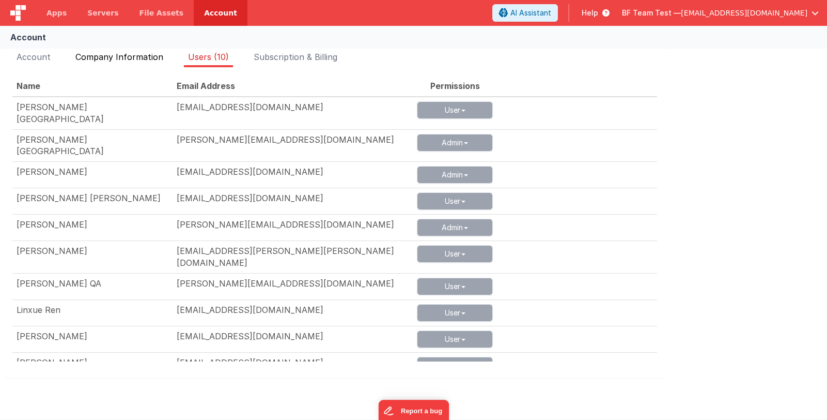
click at [105, 56] on span "Company Information" at bounding box center [119, 57] width 88 height 10
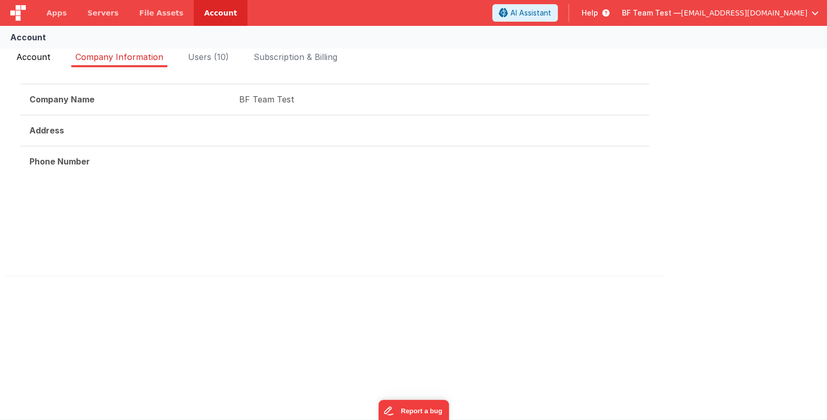
click at [42, 55] on span "Account" at bounding box center [34, 57] width 34 height 10
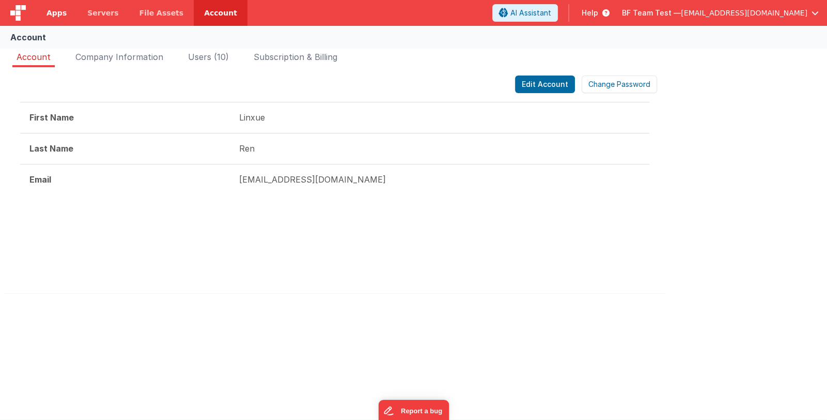
click at [62, 17] on span "Apps" at bounding box center [57, 13] width 20 height 10
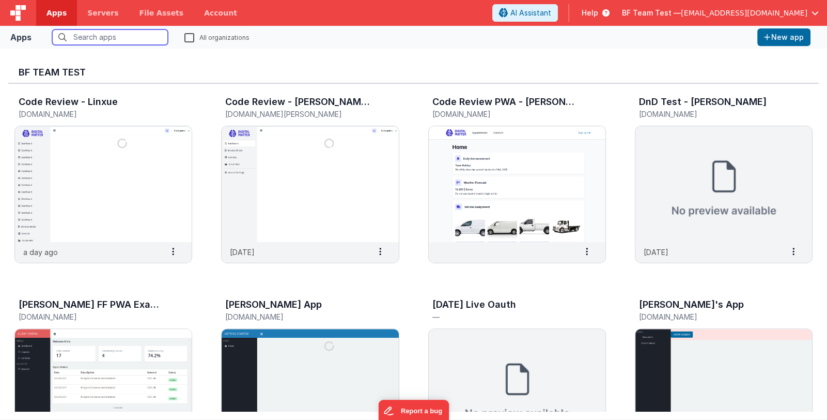
scroll to position [413, 0]
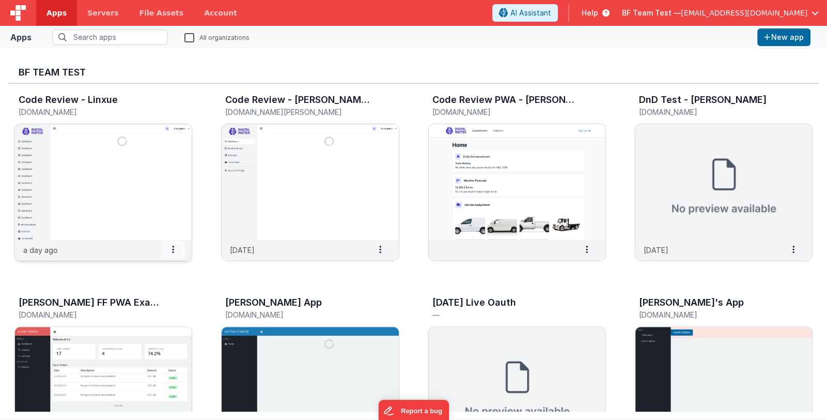
click at [176, 248] on span at bounding box center [173, 250] width 24 height 18
click at [164, 272] on slot "Settings" at bounding box center [148, 266] width 57 height 15
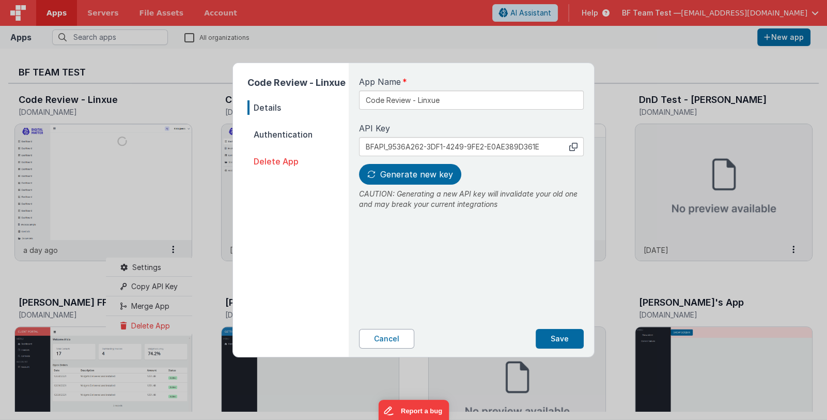
click at [383, 337] on button "Cancel" at bounding box center [386, 339] width 55 height 20
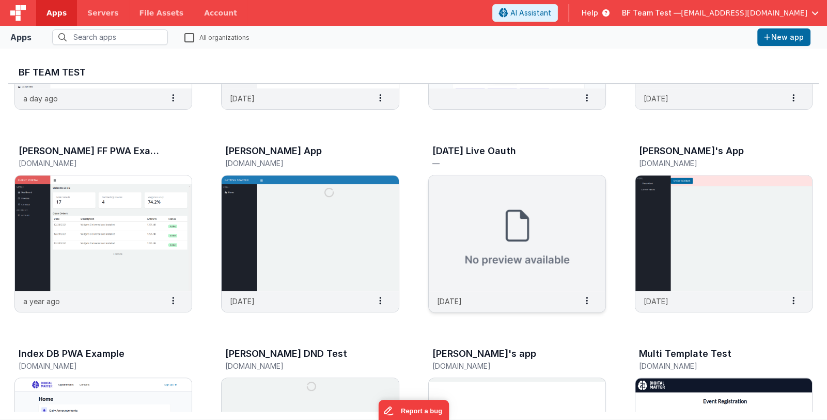
scroll to position [568, 0]
